Goal: Task Accomplishment & Management: Manage account settings

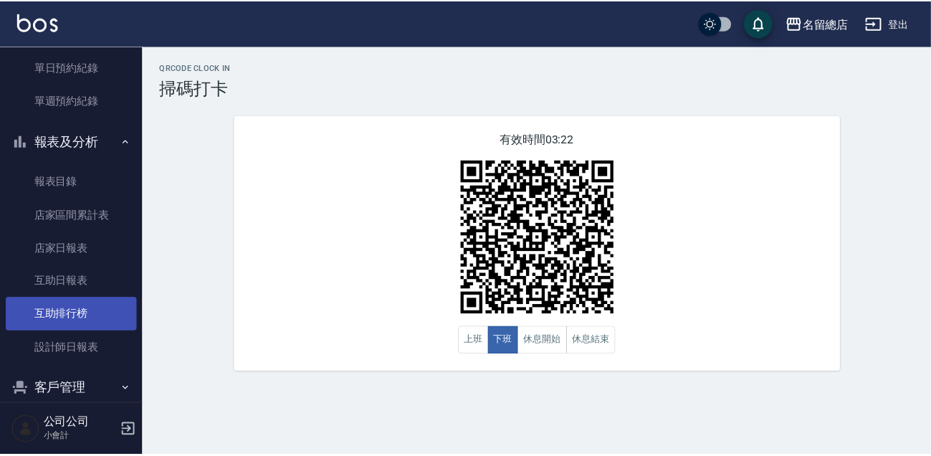
scroll to position [484, 0]
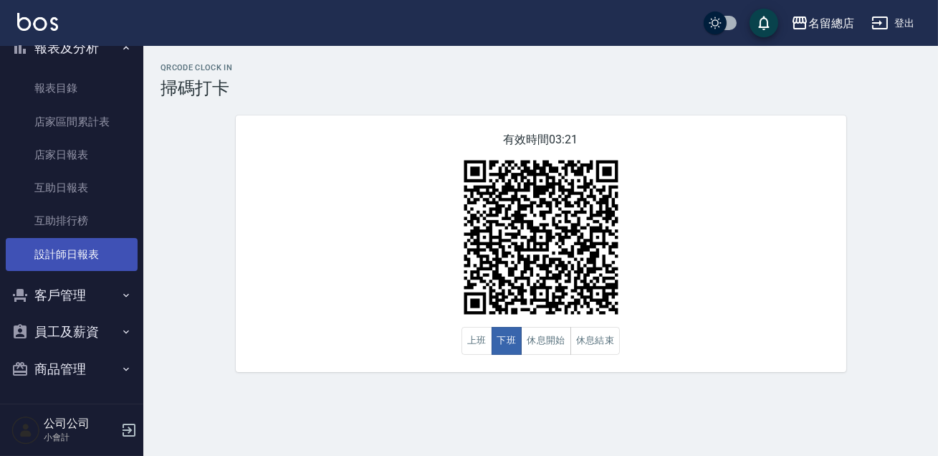
click at [69, 250] on link "設計師日報表" at bounding box center [72, 254] width 132 height 33
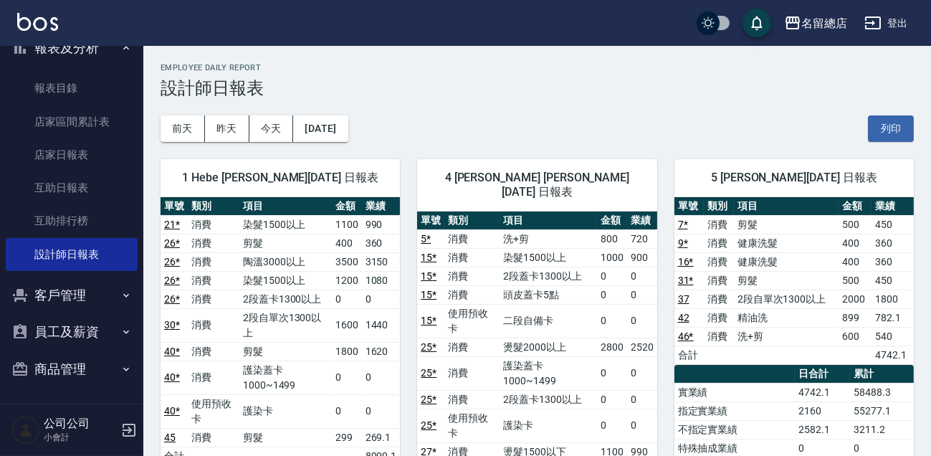
click at [477, 79] on h3 "設計師日報表" at bounding box center [536, 88] width 753 height 20
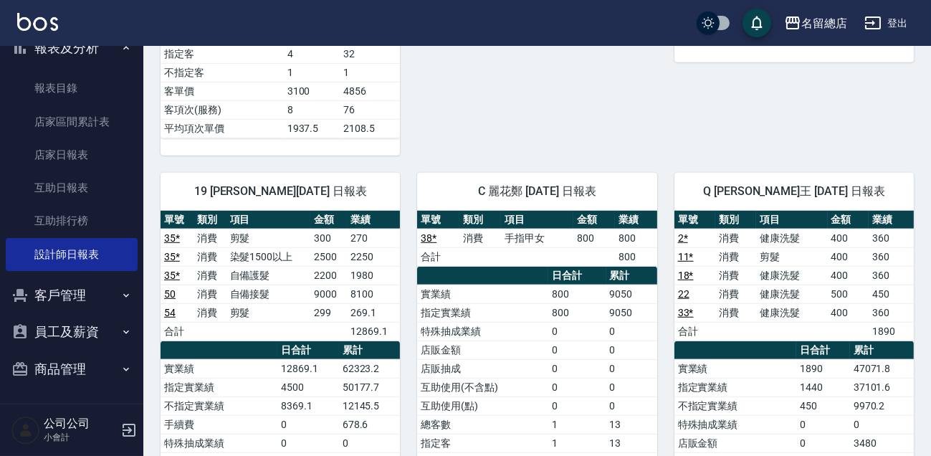
scroll to position [418, 0]
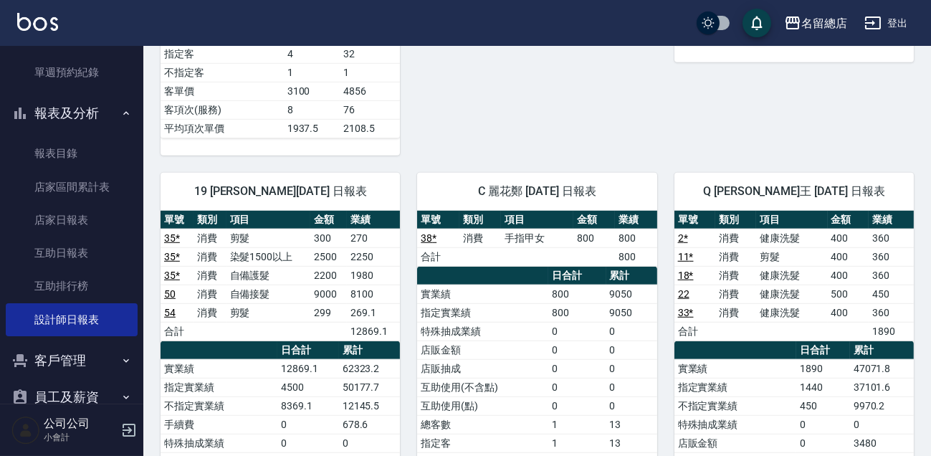
click at [479, 184] on span "C 麗花鄭 [DATE] 日報表" at bounding box center [536, 191] width 205 height 14
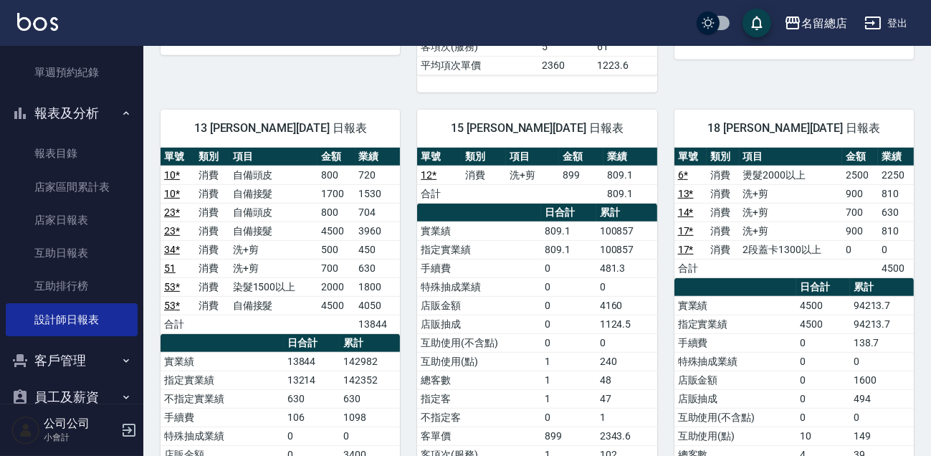
scroll to position [1199, 0]
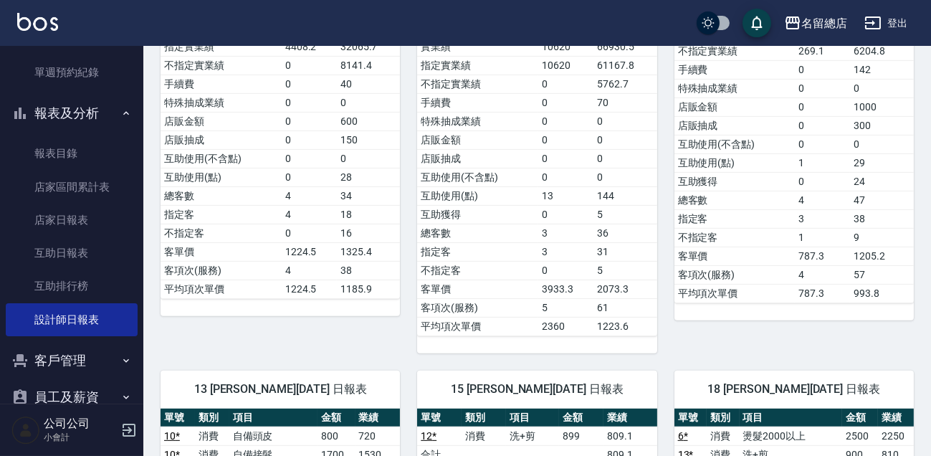
click at [483, 370] on div "15 [PERSON_NAME][DATE] 日報表" at bounding box center [536, 388] width 239 height 37
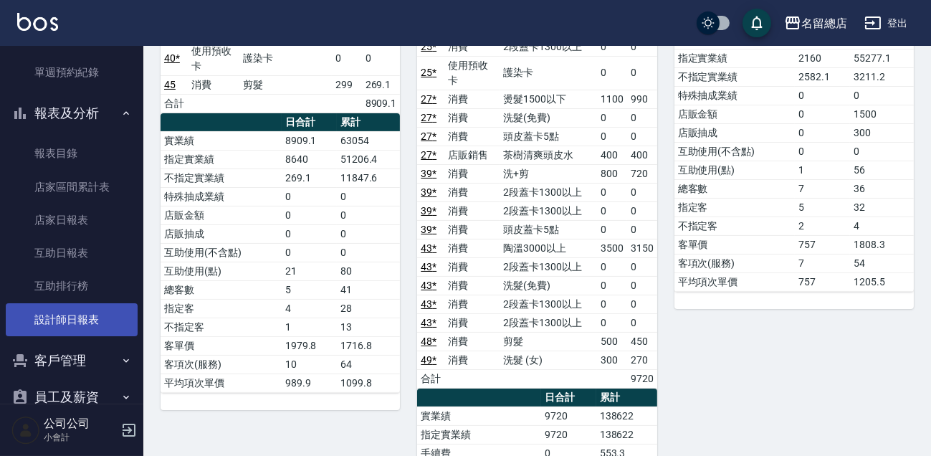
scroll to position [287, 0]
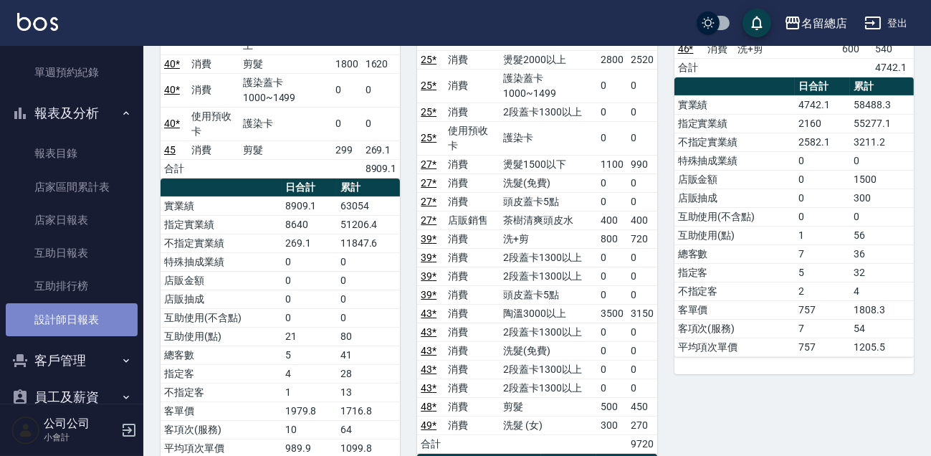
click at [87, 315] on link "設計師日報表" at bounding box center [72, 319] width 132 height 33
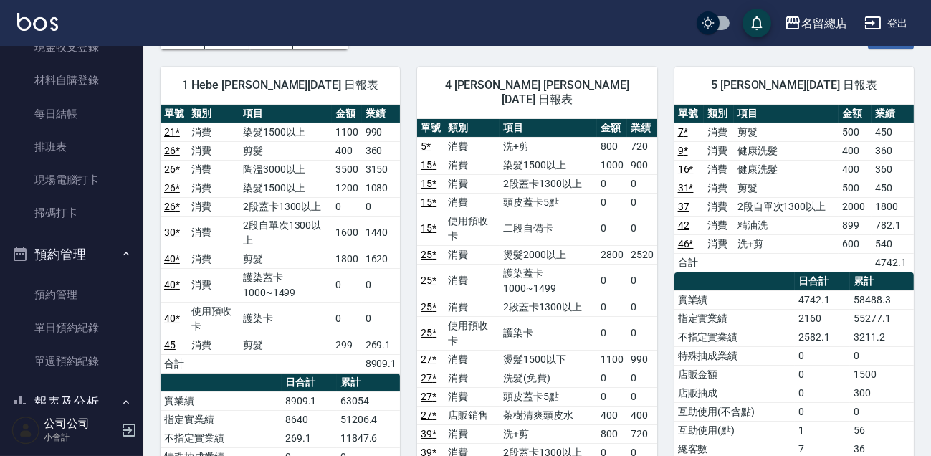
scroll to position [260, 0]
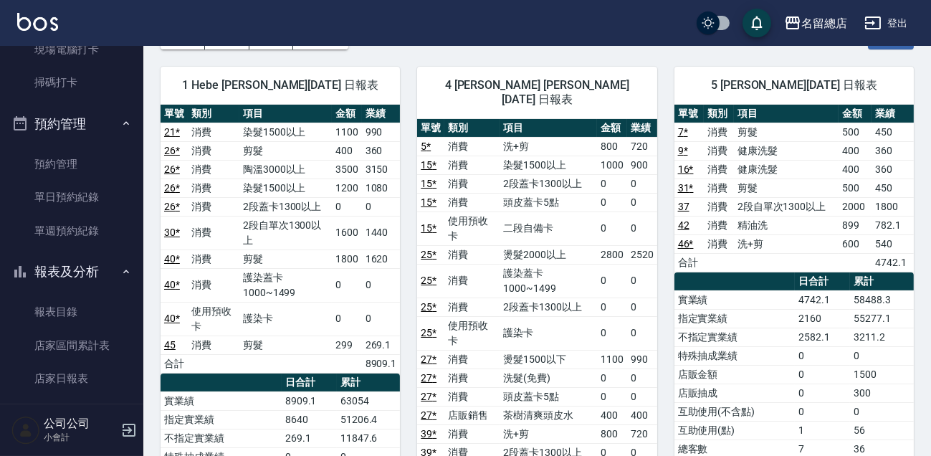
click at [76, 269] on button "報表及分析" at bounding box center [72, 271] width 132 height 37
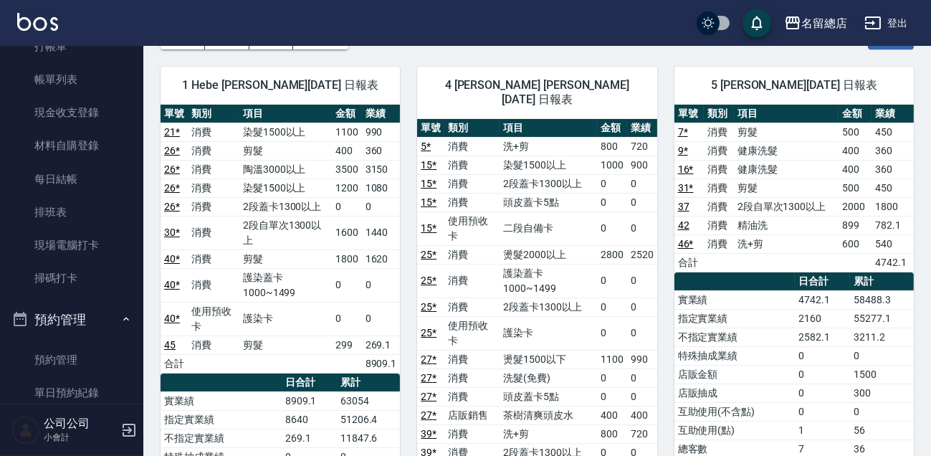
scroll to position [0, 0]
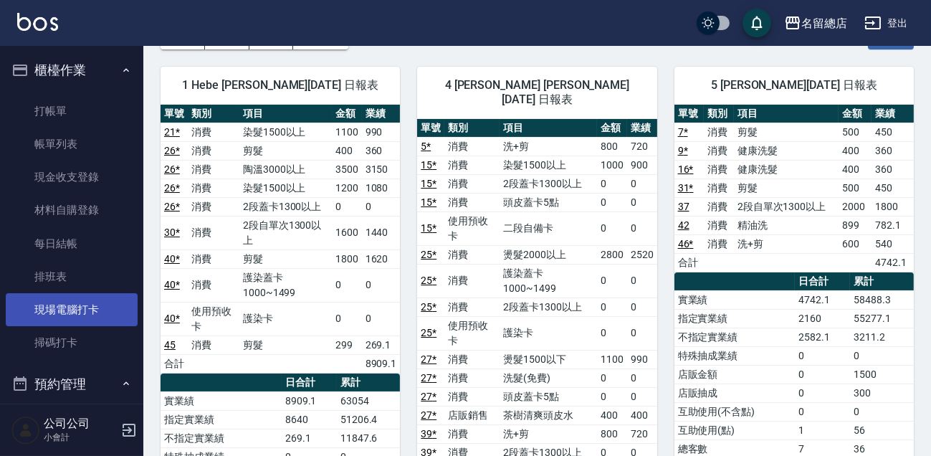
click at [77, 324] on link "現場電腦打卡" at bounding box center [72, 309] width 132 height 33
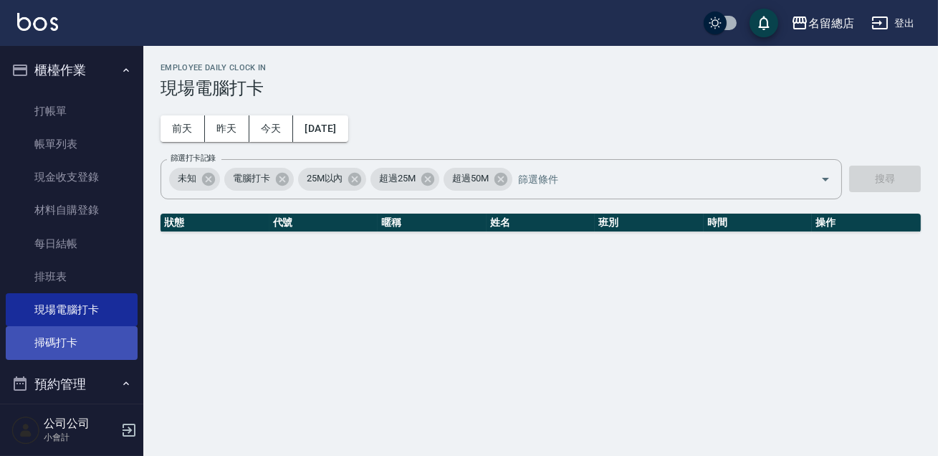
click at [72, 342] on link "掃碼打卡" at bounding box center [72, 342] width 132 height 33
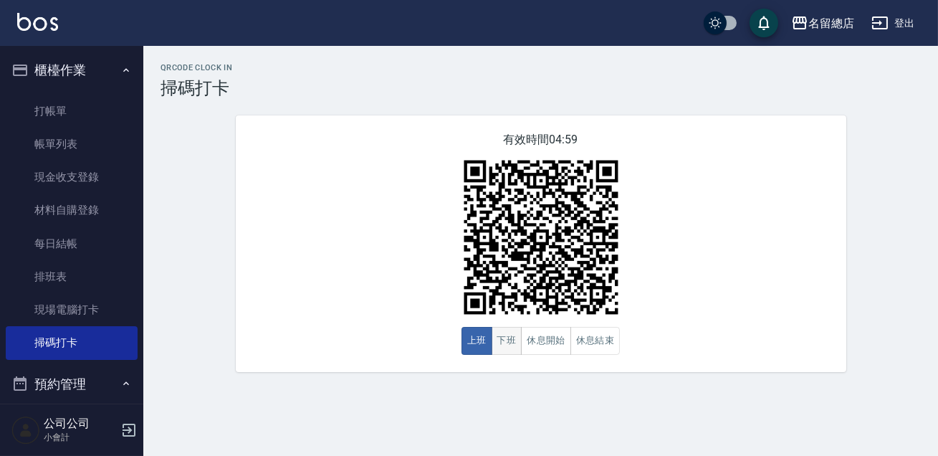
click at [510, 347] on button "下班" at bounding box center [506, 341] width 31 height 28
